Goal: Information Seeking & Learning: Check status

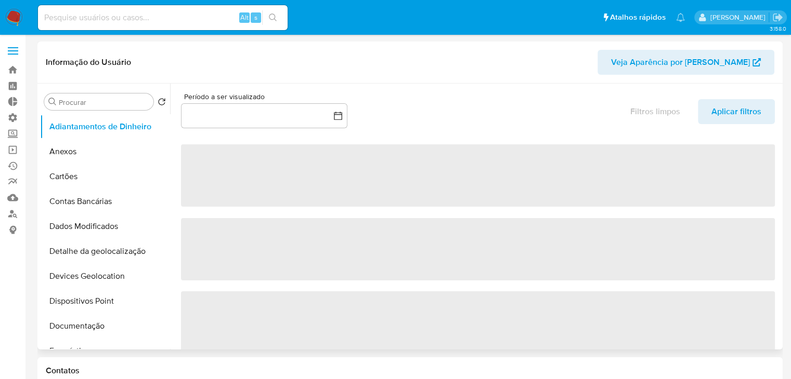
select select "10"
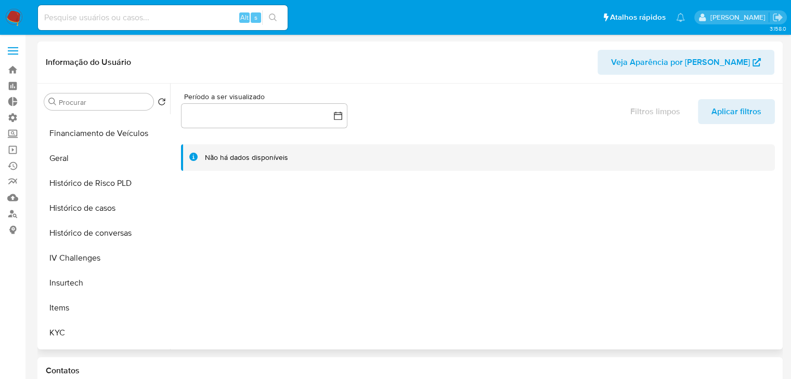
scroll to position [295, 0]
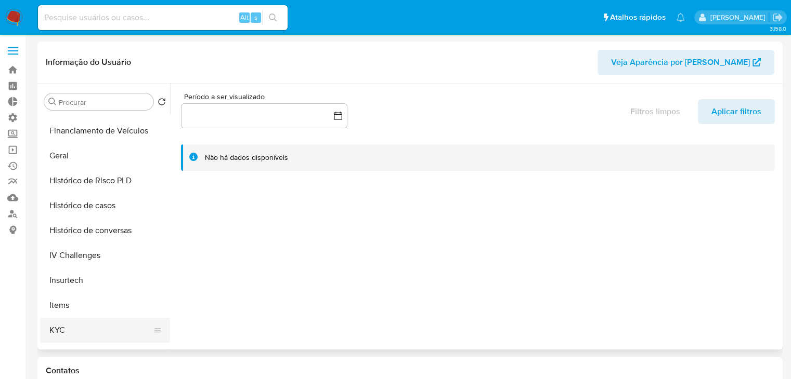
click at [113, 323] on button "KYC" at bounding box center [101, 330] width 122 height 25
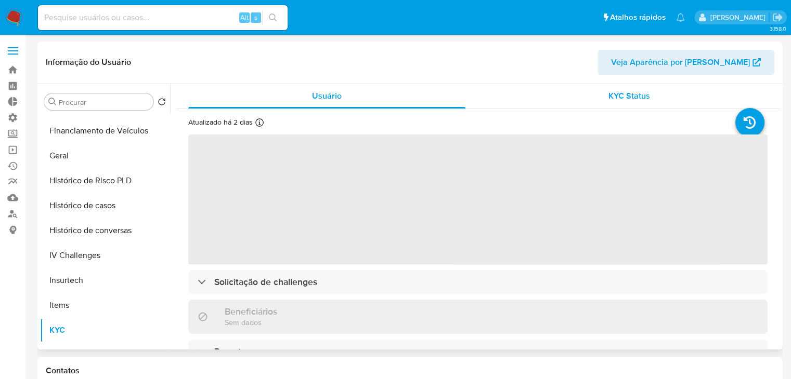
click at [608, 98] on span "KYC Status" at bounding box center [629, 96] width 42 height 12
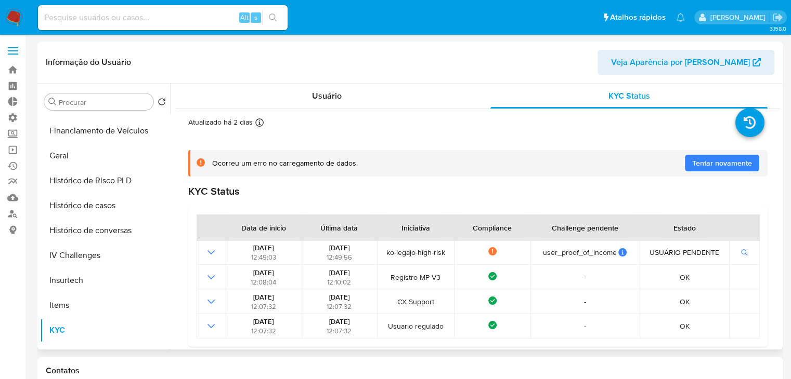
click at [702, 159] on span "Tentar novamente" at bounding box center [722, 163] width 60 height 17
click at [702, 161] on span "Tentar novamente" at bounding box center [722, 163] width 60 height 17
click at [778, 15] on icon "Sair" at bounding box center [777, 17] width 11 height 11
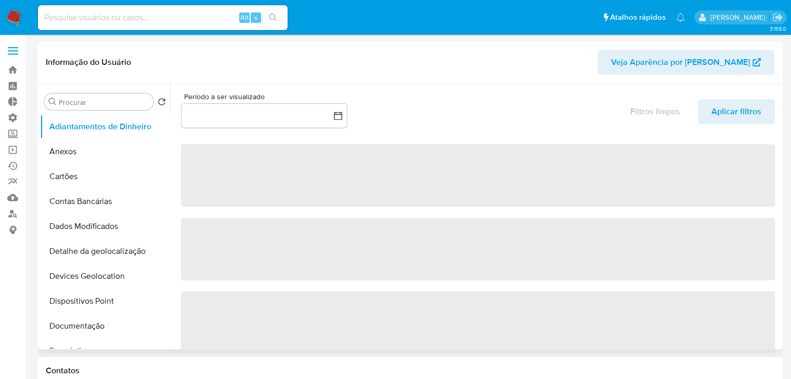
select select "10"
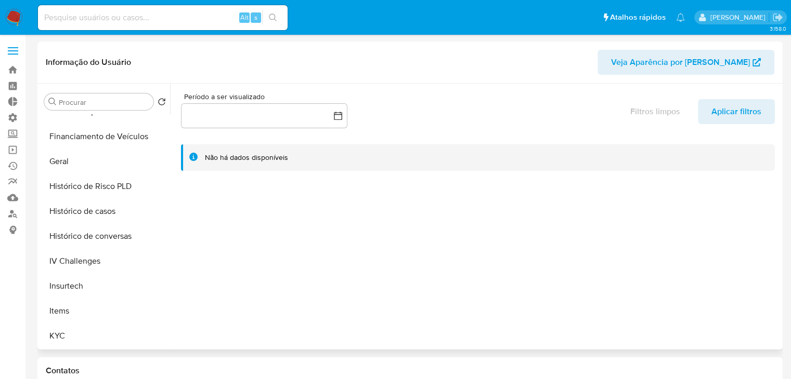
scroll to position [295, 0]
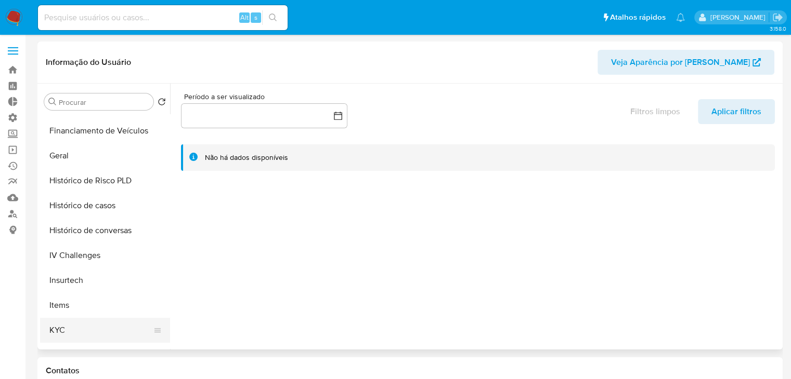
click at [126, 333] on button "KYC" at bounding box center [101, 330] width 122 height 25
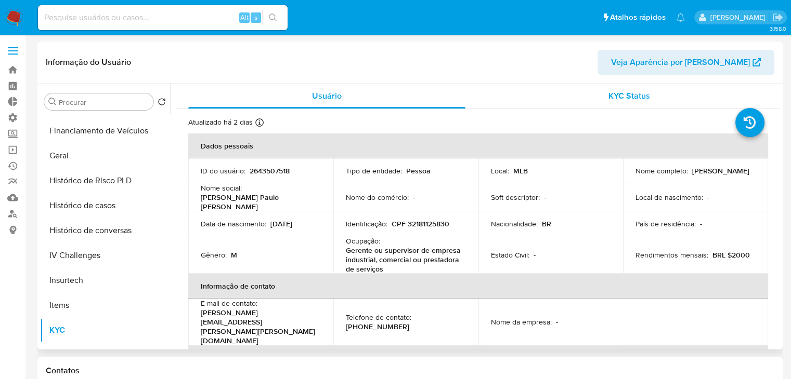
click at [622, 95] on span "KYC Status" at bounding box center [629, 96] width 42 height 12
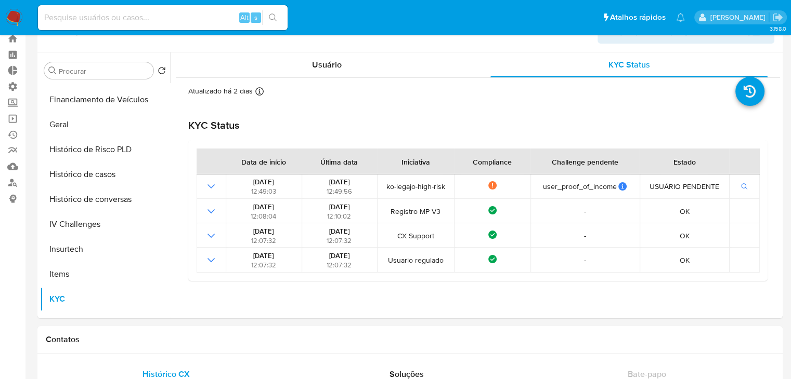
scroll to position [29, 0]
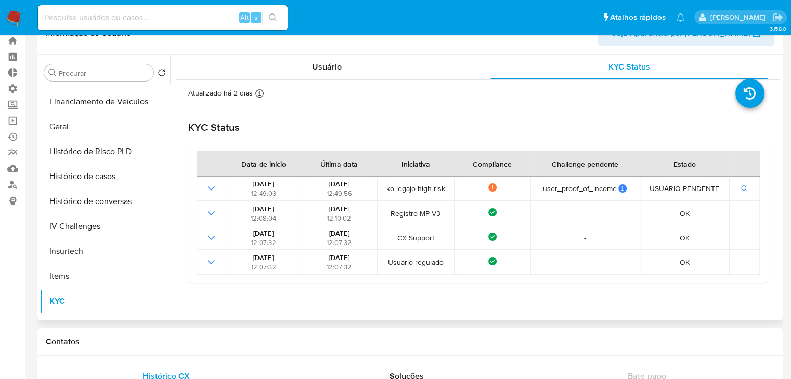
click at [775, 146] on div "Atualizado há 2 dias Criado: 21/08/2025 12:07:33 Atualizado: 09/09/2025 16:46:23" at bounding box center [478, 186] width 604 height 212
click at [156, 21] on input at bounding box center [162, 18] width 249 height 14
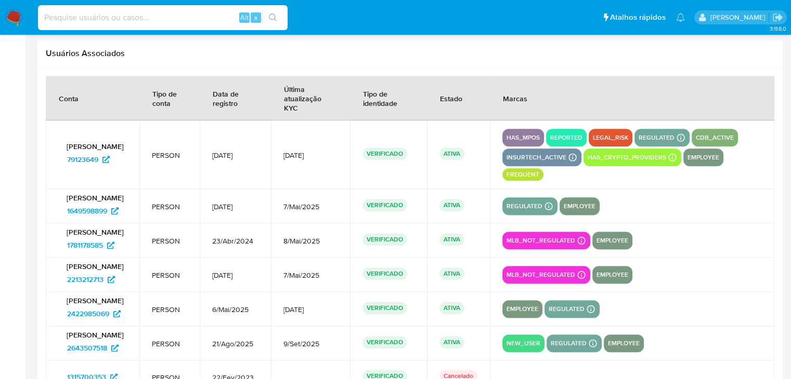
scroll to position [1275, 0]
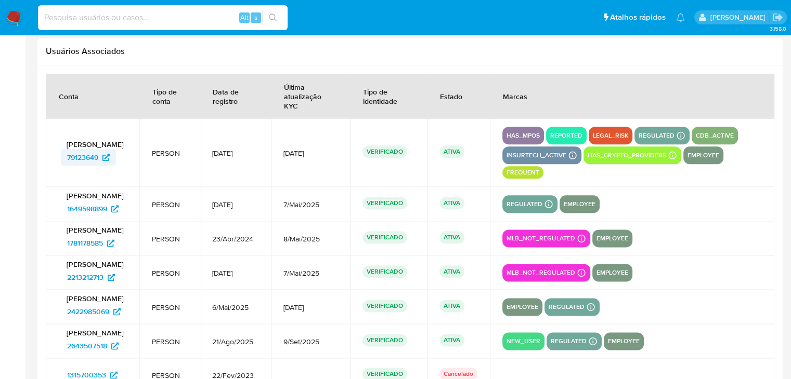
click at [93, 151] on span "79123649" at bounding box center [82, 157] width 31 height 17
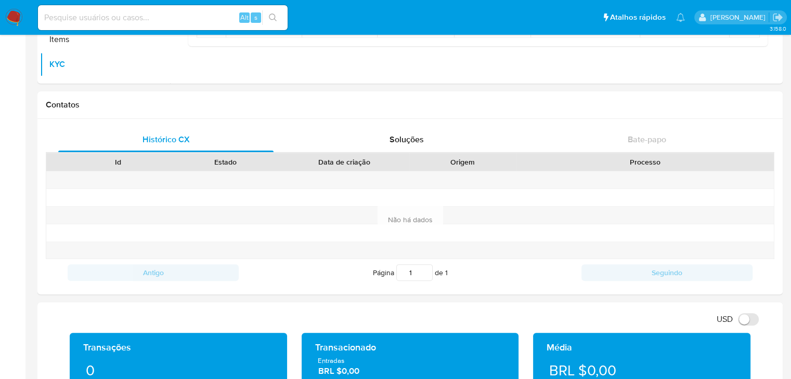
scroll to position [0, 0]
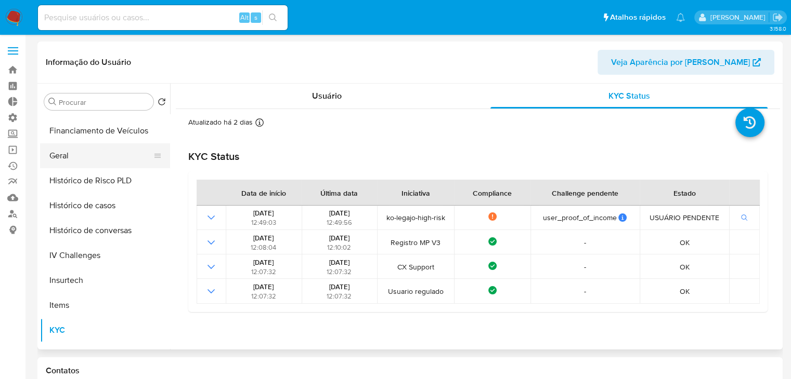
click at [76, 153] on button "Geral" at bounding box center [101, 155] width 122 height 25
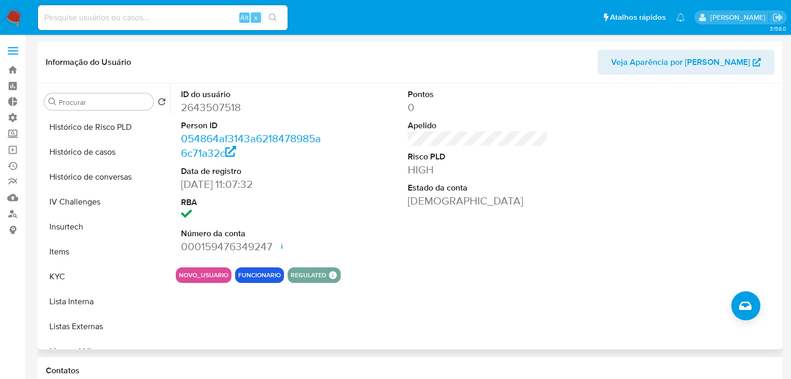
scroll to position [368, 0]
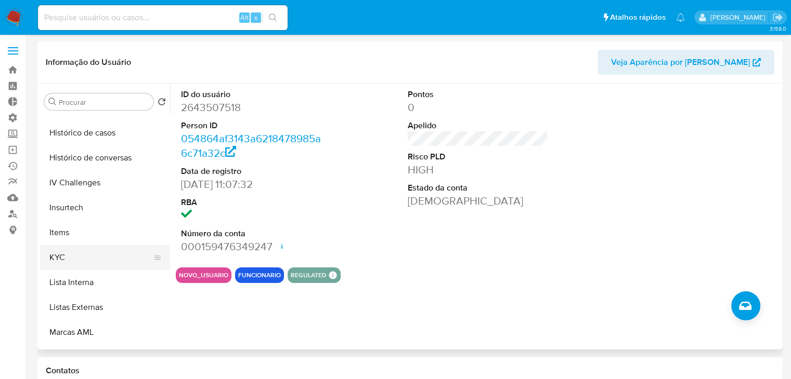
click at [114, 249] on button "KYC" at bounding box center [101, 257] width 122 height 25
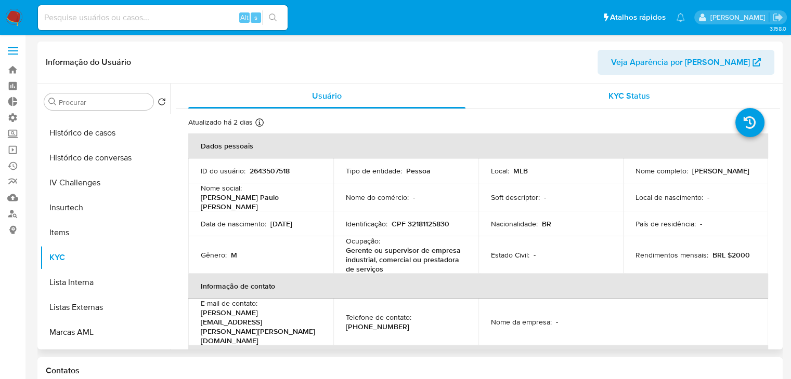
click at [608, 100] on span "KYC Status" at bounding box center [629, 96] width 42 height 12
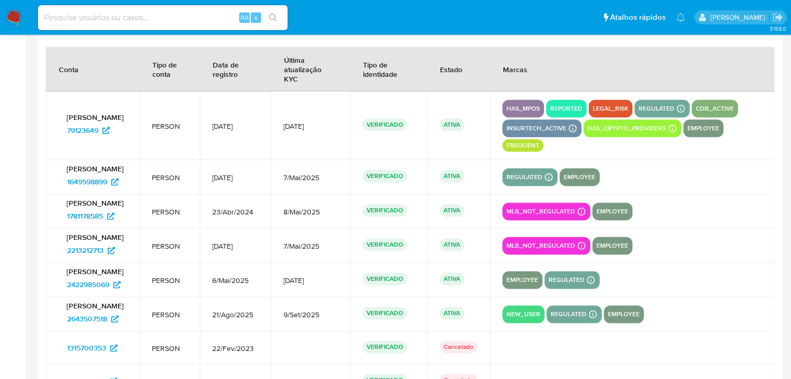
scroll to position [1269, 0]
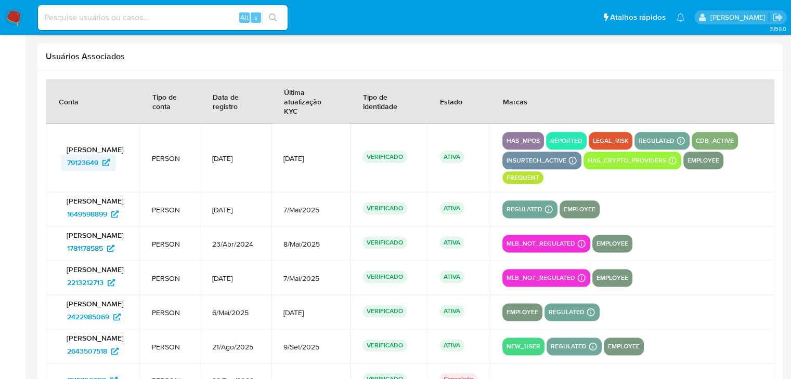
click at [92, 156] on span "79123649" at bounding box center [82, 162] width 31 height 17
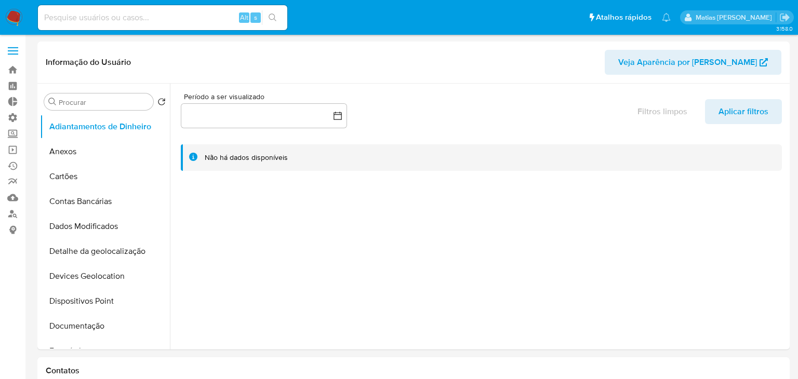
select select "10"
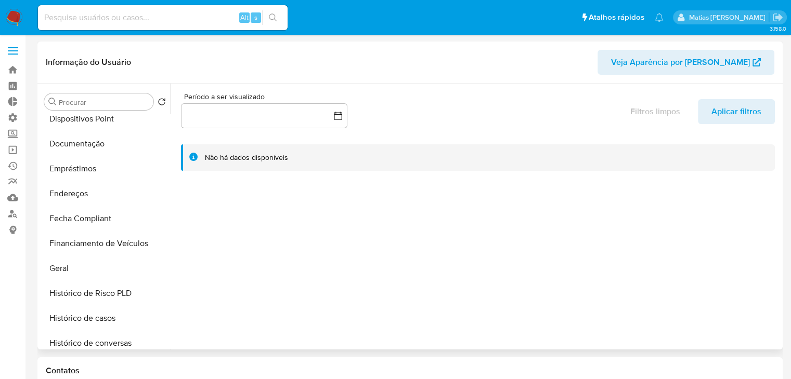
scroll to position [193, 0]
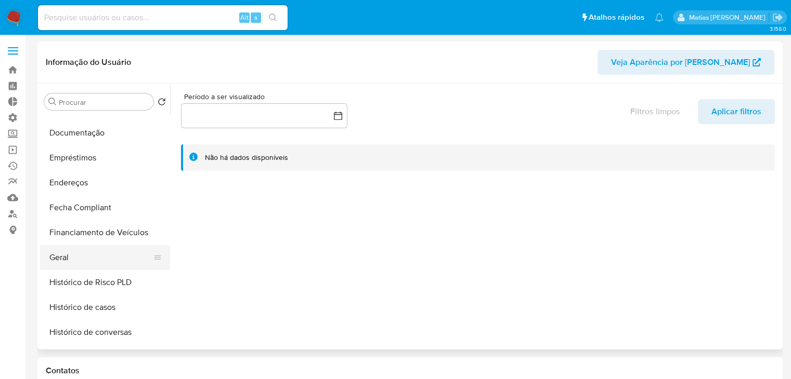
click at [134, 254] on button "Geral" at bounding box center [101, 257] width 122 height 25
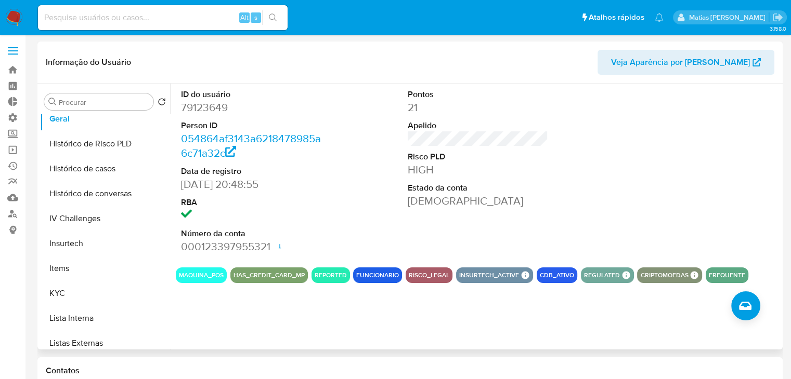
scroll to position [336, 0]
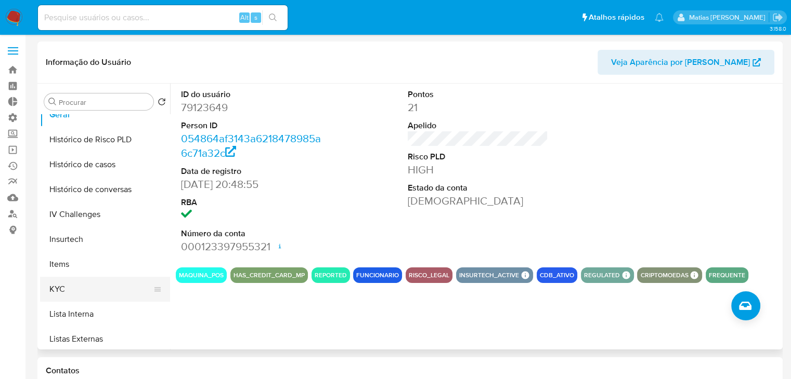
click at [138, 295] on button "KYC" at bounding box center [101, 289] width 122 height 25
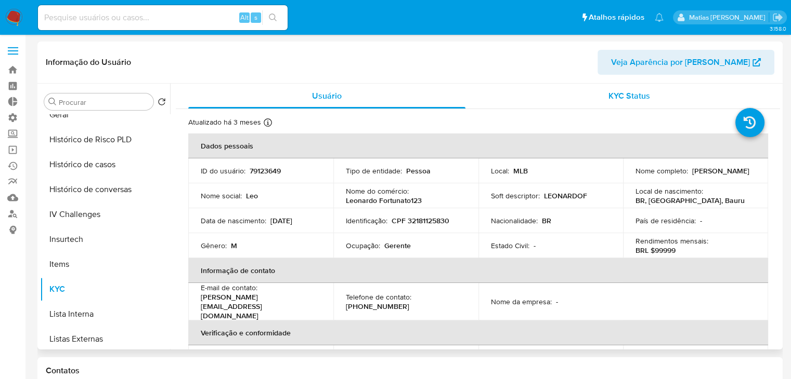
click at [601, 100] on div "KYC Status" at bounding box center [628, 96] width 277 height 25
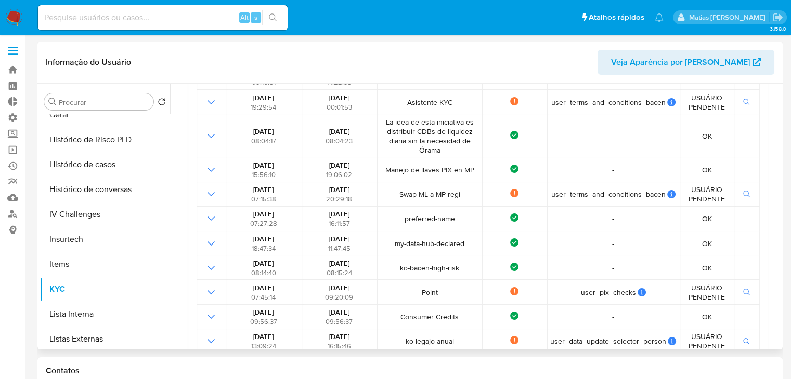
scroll to position [0, 0]
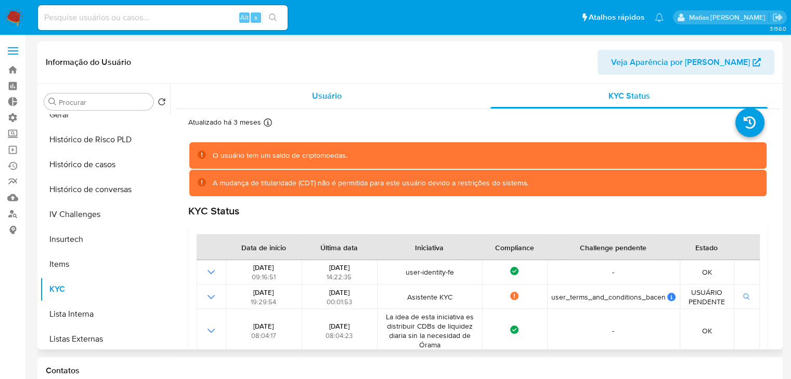
click at [342, 99] on div "Usuário" at bounding box center [326, 96] width 277 height 25
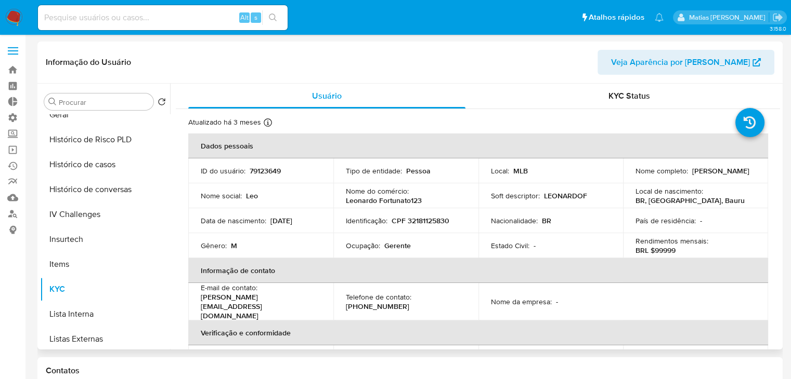
drag, startPoint x: 781, startPoint y: 154, endPoint x: 780, endPoint y: 161, distance: 6.8
click at [780, 161] on div "Procurar Retornar ao pedido padrão Adiantamentos de Dinheiro Anexos Cartões Con…" at bounding box center [409, 217] width 745 height 266
drag, startPoint x: 775, startPoint y: 170, endPoint x: 782, endPoint y: 198, distance: 28.4
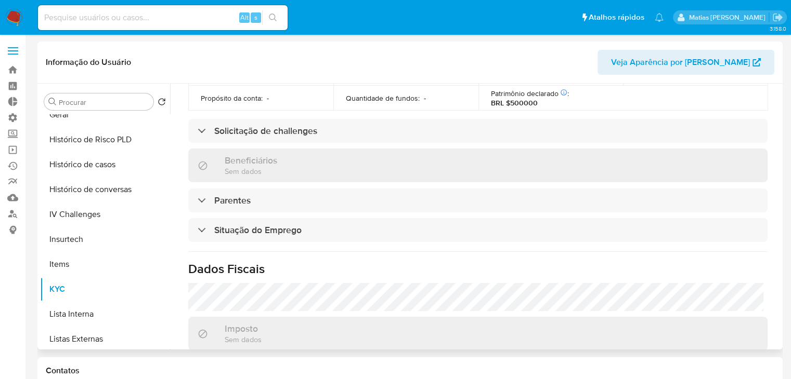
scroll to position [336, 0]
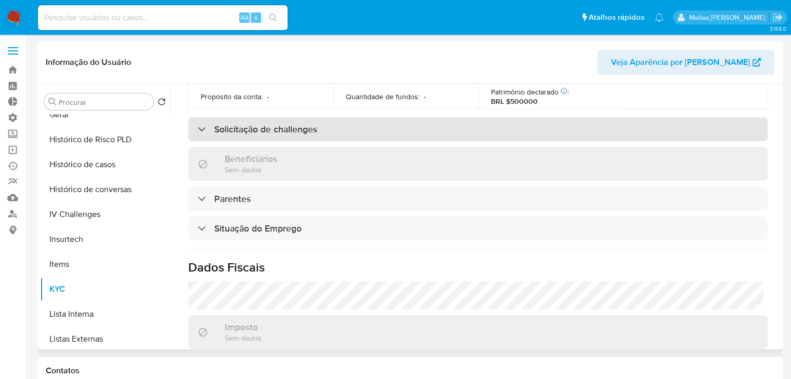
click at [459, 123] on div "Solicitação de challenges" at bounding box center [477, 129] width 579 height 24
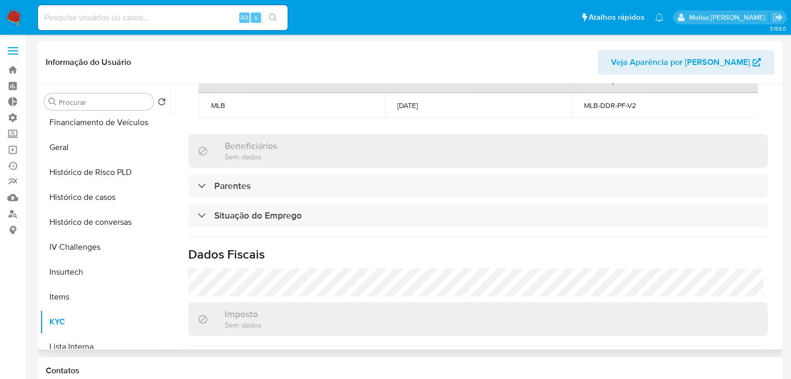
scroll to position [301, 0]
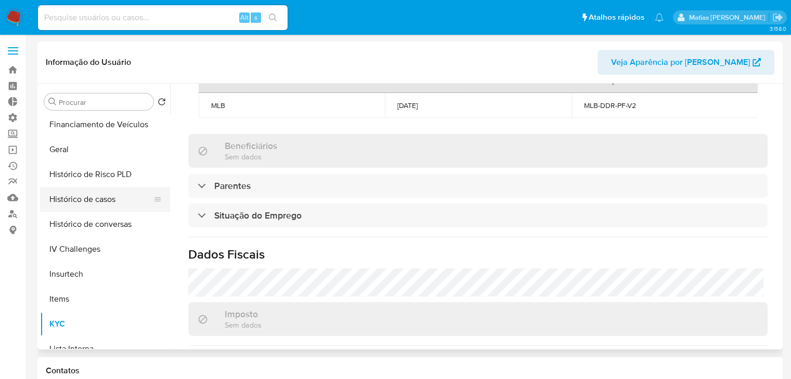
click at [125, 196] on button "Histórico de casos" at bounding box center [101, 199] width 122 height 25
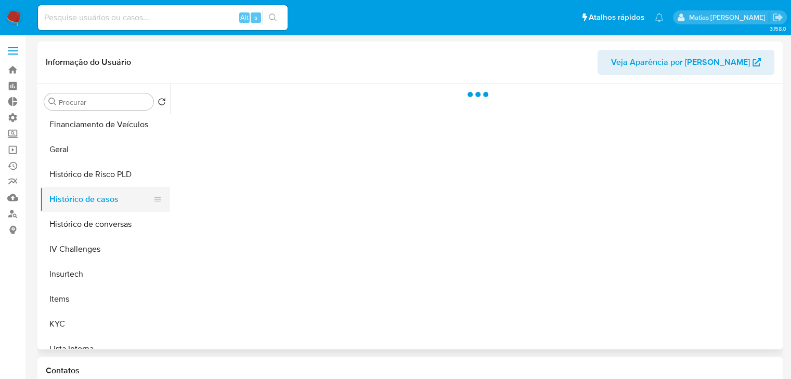
scroll to position [0, 0]
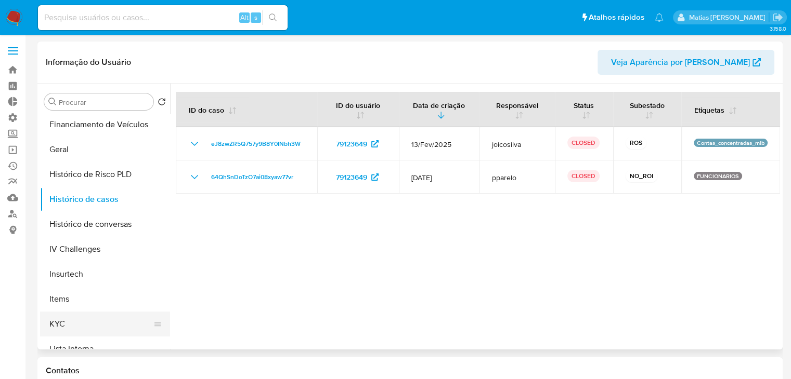
click at [101, 325] on button "KYC" at bounding box center [101, 324] width 122 height 25
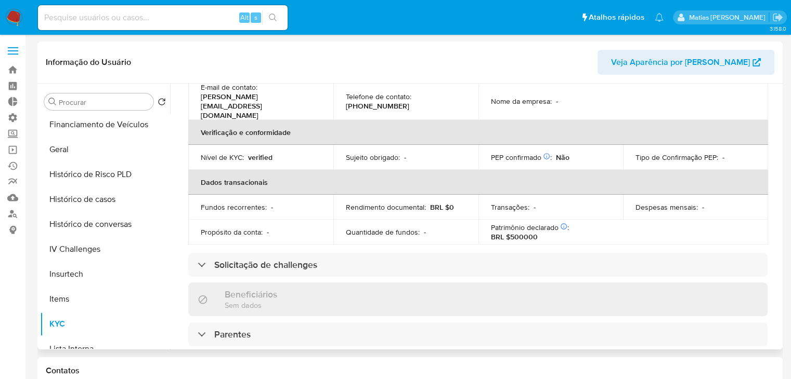
scroll to position [198, 0]
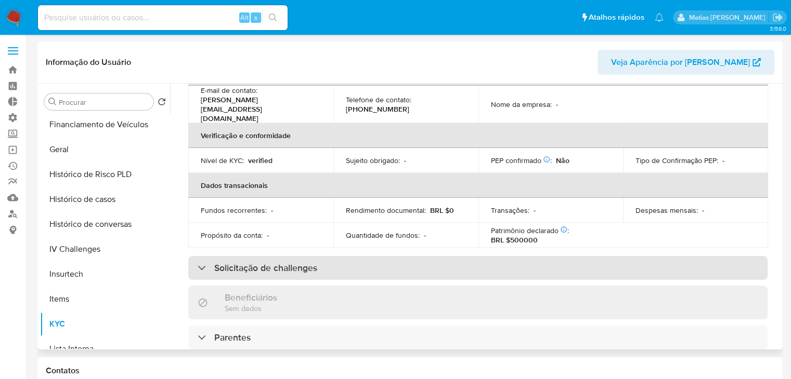
click at [578, 256] on div "Solicitação de challenges" at bounding box center [477, 268] width 579 height 24
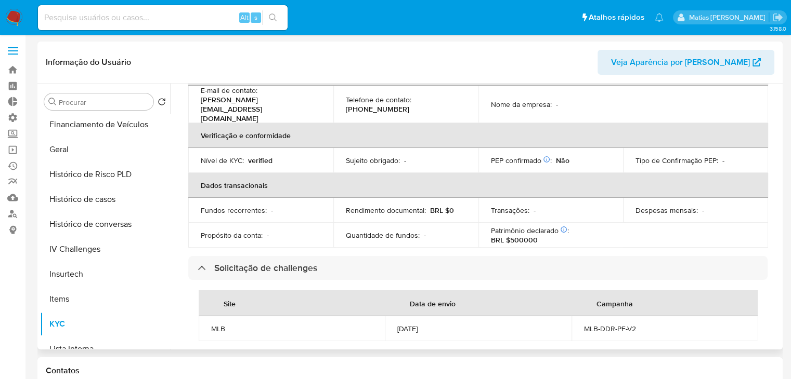
click at [748, 58] on span "Veja Aparência por [PERSON_NAME]" at bounding box center [680, 62] width 139 height 25
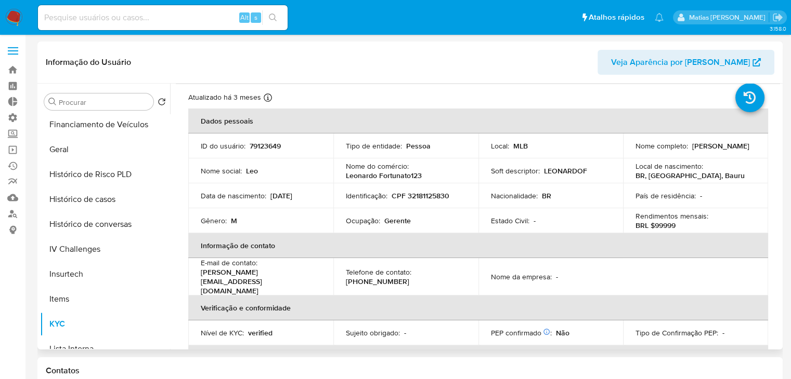
scroll to position [0, 0]
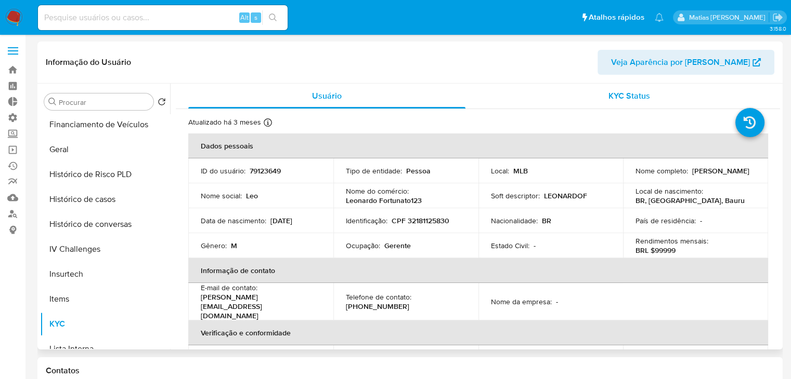
click at [631, 91] on span "KYC Status" at bounding box center [629, 96] width 42 height 12
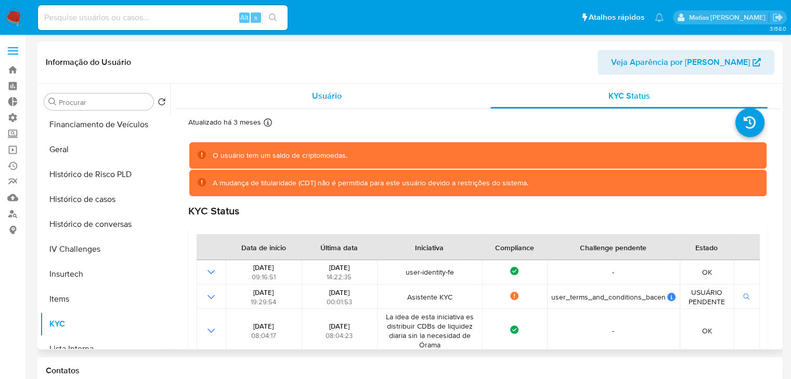
click at [299, 95] on div "Usuário" at bounding box center [326, 96] width 277 height 25
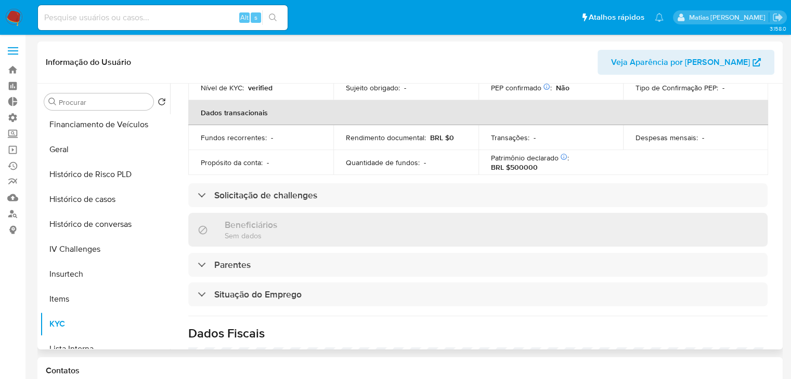
scroll to position [272, 0]
click at [573, 212] on div "Beneficiários Sem dados" at bounding box center [477, 229] width 579 height 34
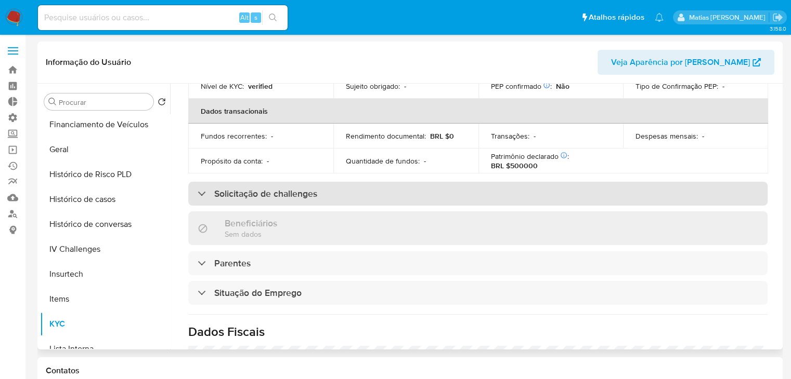
click at [574, 186] on div "Solicitação de challenges" at bounding box center [477, 194] width 579 height 24
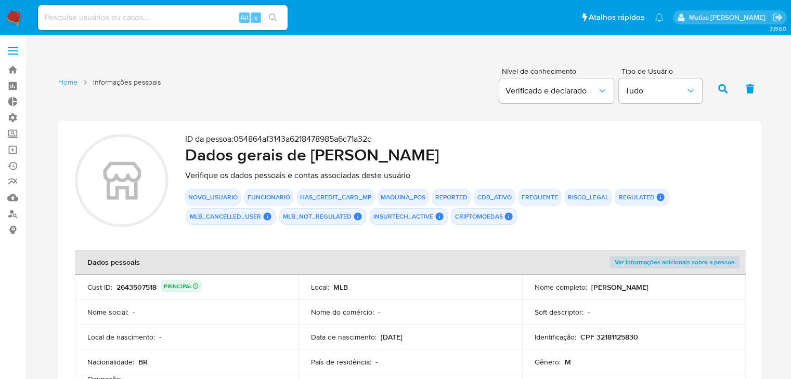
click at [135, 287] on div "2643507518 PRINCIPAL" at bounding box center [158, 287] width 85 height 15
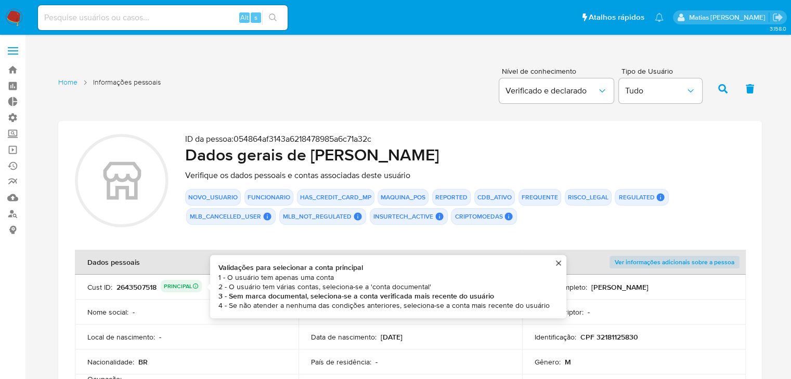
click at [198, 285] on icon at bounding box center [195, 286] width 5 height 5
click at [196, 285] on icon at bounding box center [195, 286] width 6 height 6
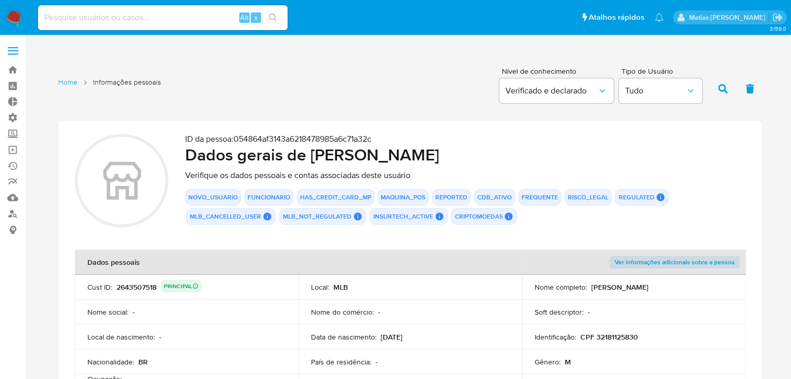
click at [482, 168] on div "ID da pessoa : 054864af3143a6218478985a6c71a32c Dados gerais de Leonardo Fortun…" at bounding box center [465, 183] width 560 height 99
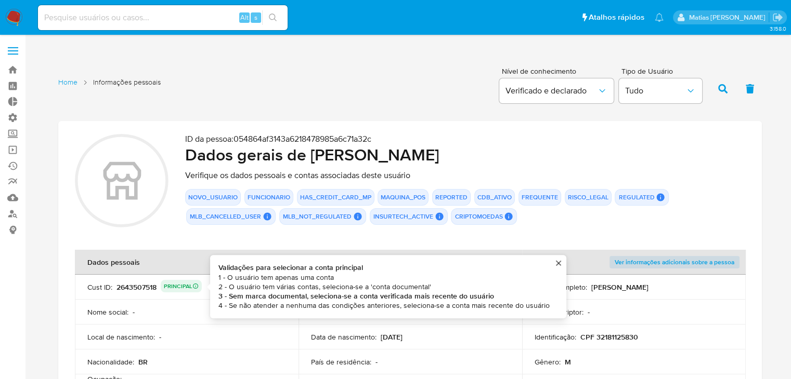
click at [195, 285] on icon at bounding box center [195, 286] width 6 height 6
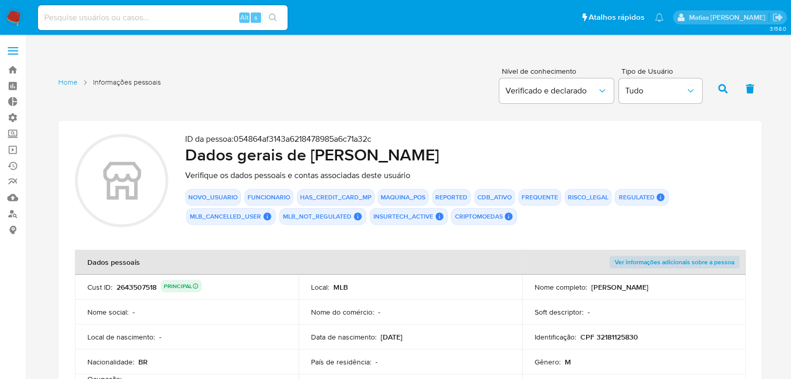
click at [195, 285] on icon at bounding box center [195, 286] width 6 height 6
click at [195, 287] on icon at bounding box center [195, 286] width 6 height 6
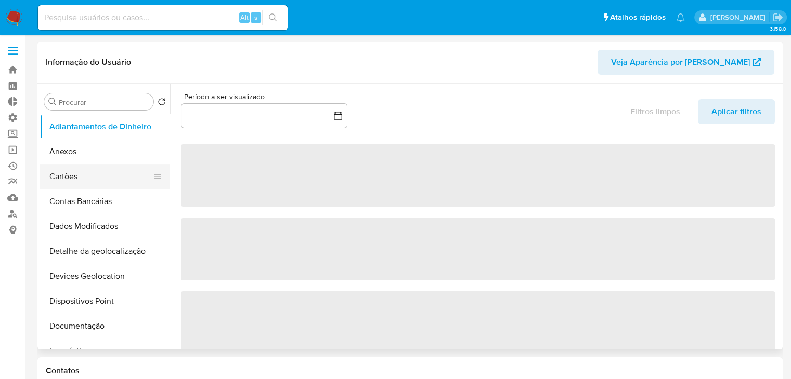
select select "10"
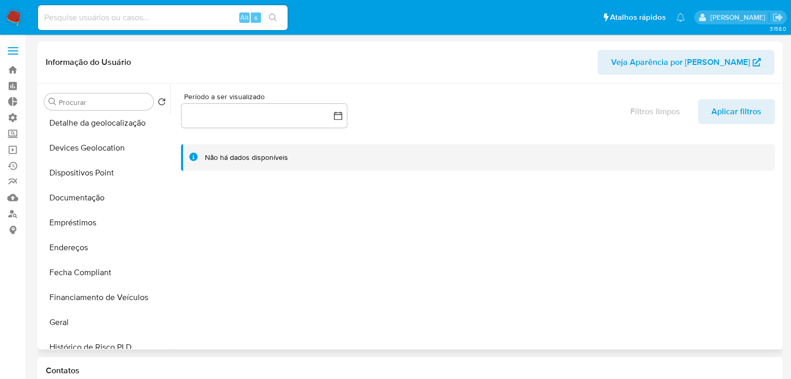
scroll to position [143, 0]
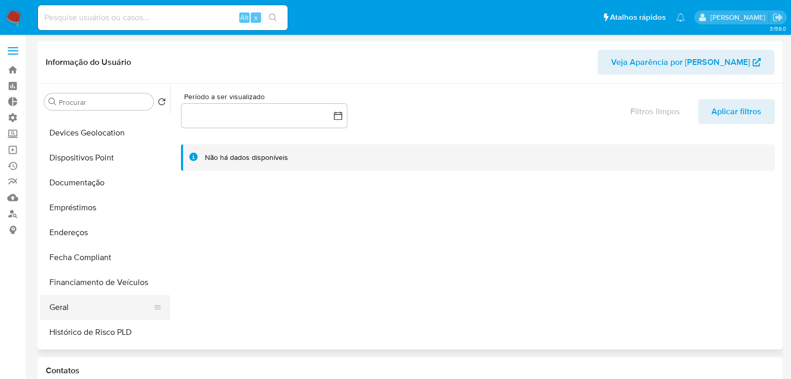
click at [110, 303] on button "Geral" at bounding box center [101, 307] width 122 height 25
